Goal: Transaction & Acquisition: Purchase product/service

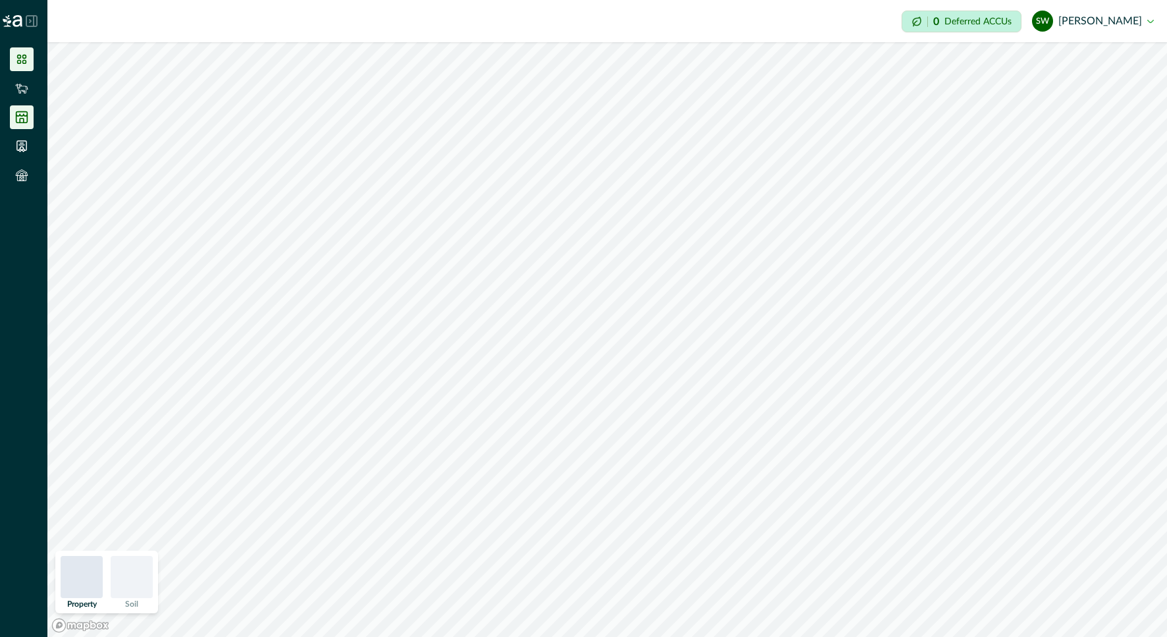
click at [24, 117] on icon at bounding box center [21, 117] width 13 height 13
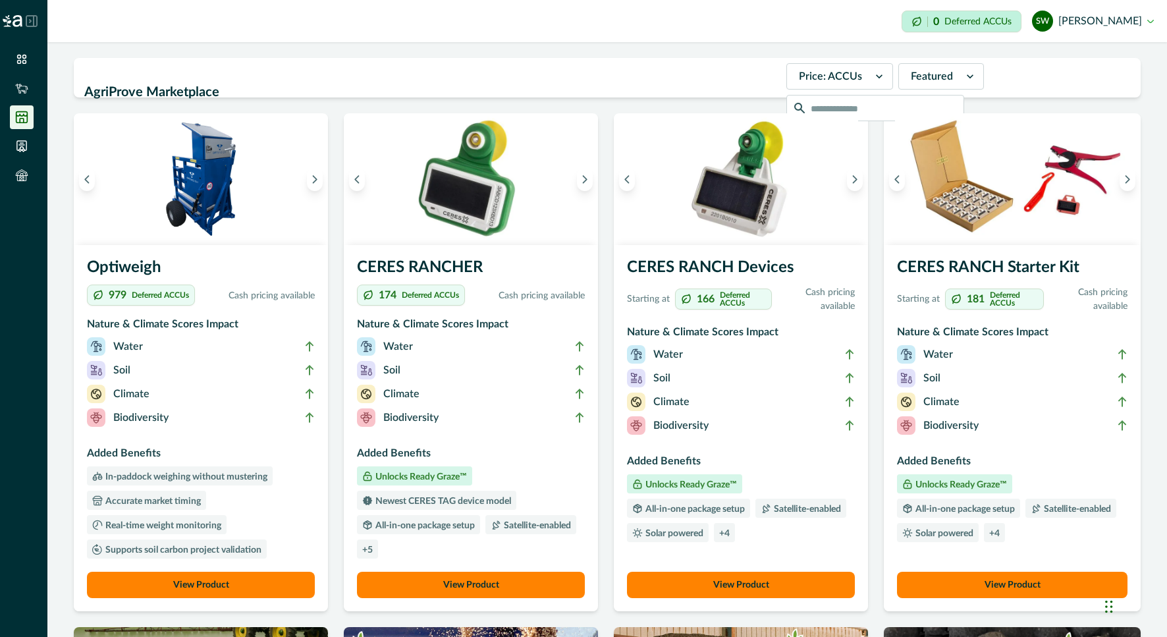
click at [833, 292] on p "Cash pricing available" at bounding box center [816, 300] width 78 height 28
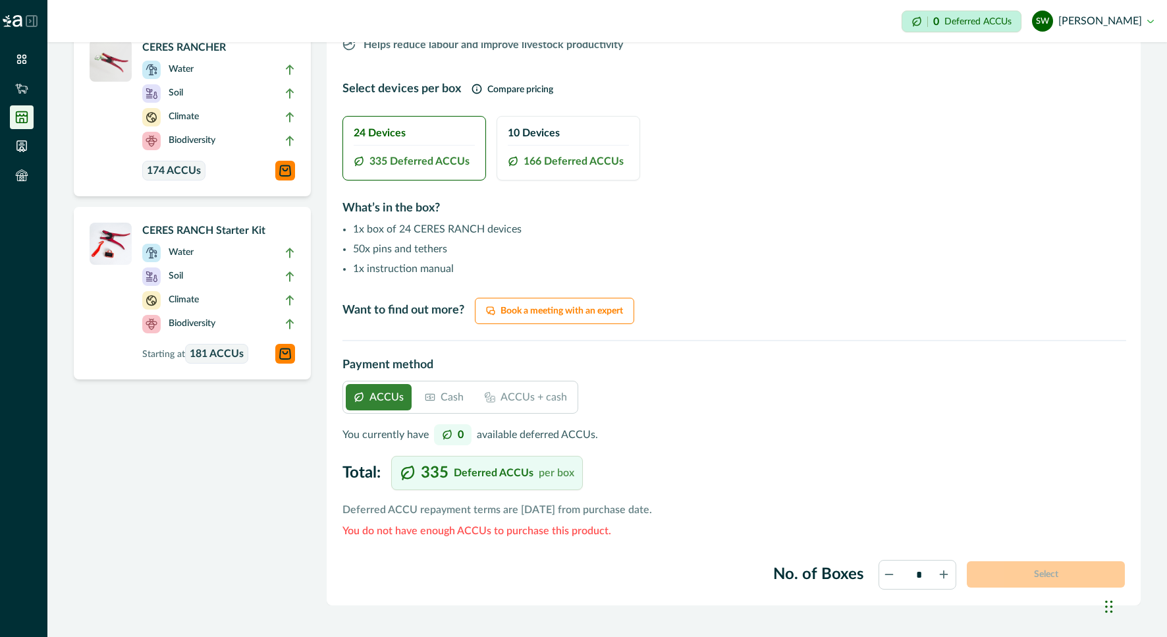
scroll to position [461, 0]
click at [437, 395] on div "Cash" at bounding box center [444, 396] width 55 height 26
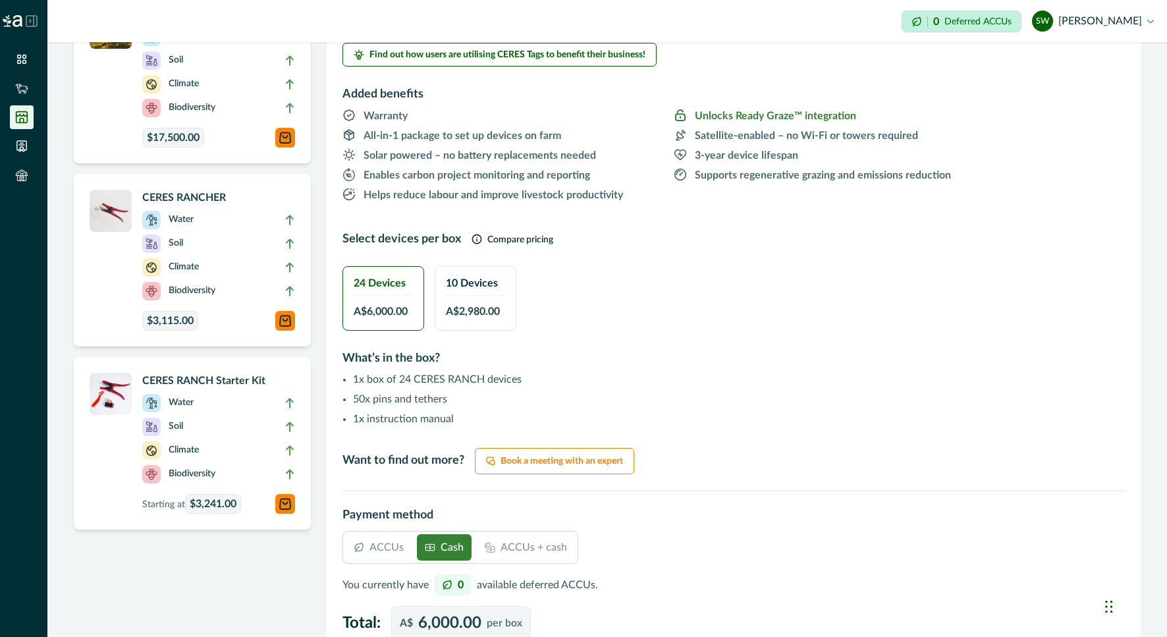
scroll to position [329, 0]
